Goal: Transaction & Acquisition: Purchase product/service

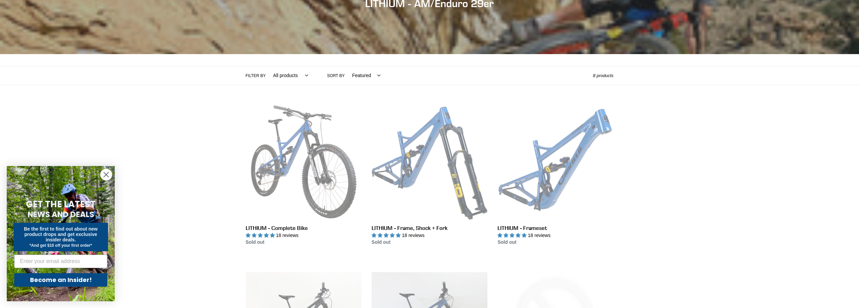
scroll to position [135, 0]
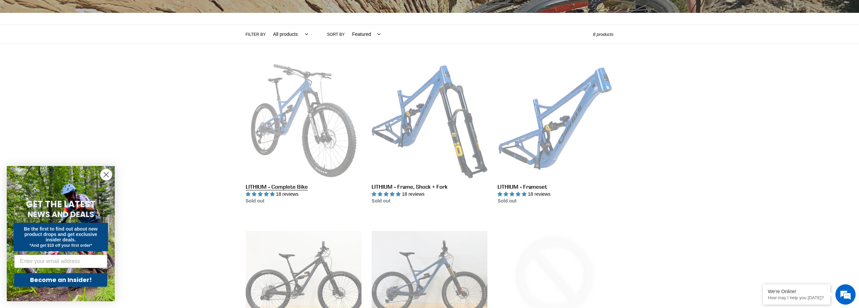
click at [292, 114] on link "LITHIUM - Complete Bike" at bounding box center [304, 133] width 116 height 142
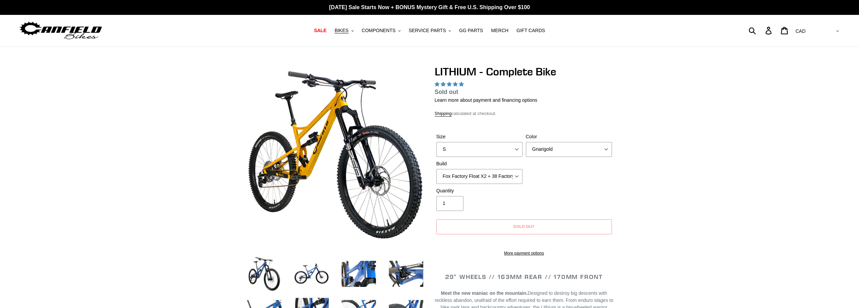
select select "highest-rating"
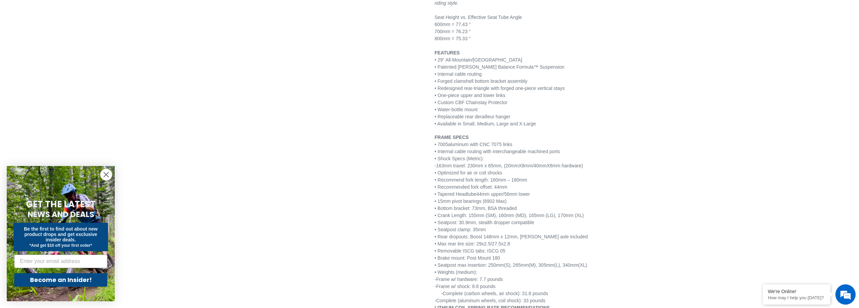
scroll to position [979, 0]
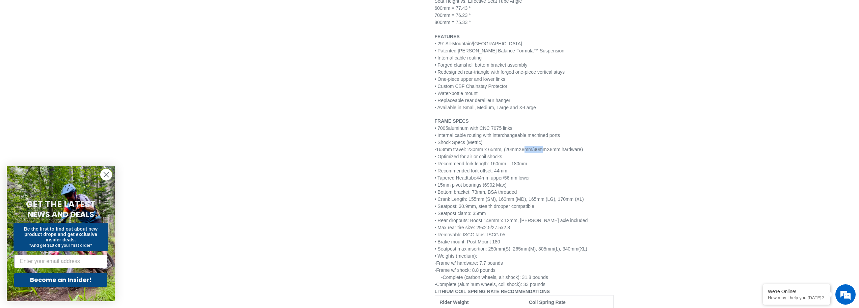
drag, startPoint x: 514, startPoint y: 142, endPoint x: 535, endPoint y: 142, distance: 21.3
click at [535, 147] on span "-163mm travel: 230mm x 65mm, (20mmX8mm/40mmX8mm hardware)" at bounding box center [509, 149] width 149 height 5
